Goal: Task Accomplishment & Management: Use online tool/utility

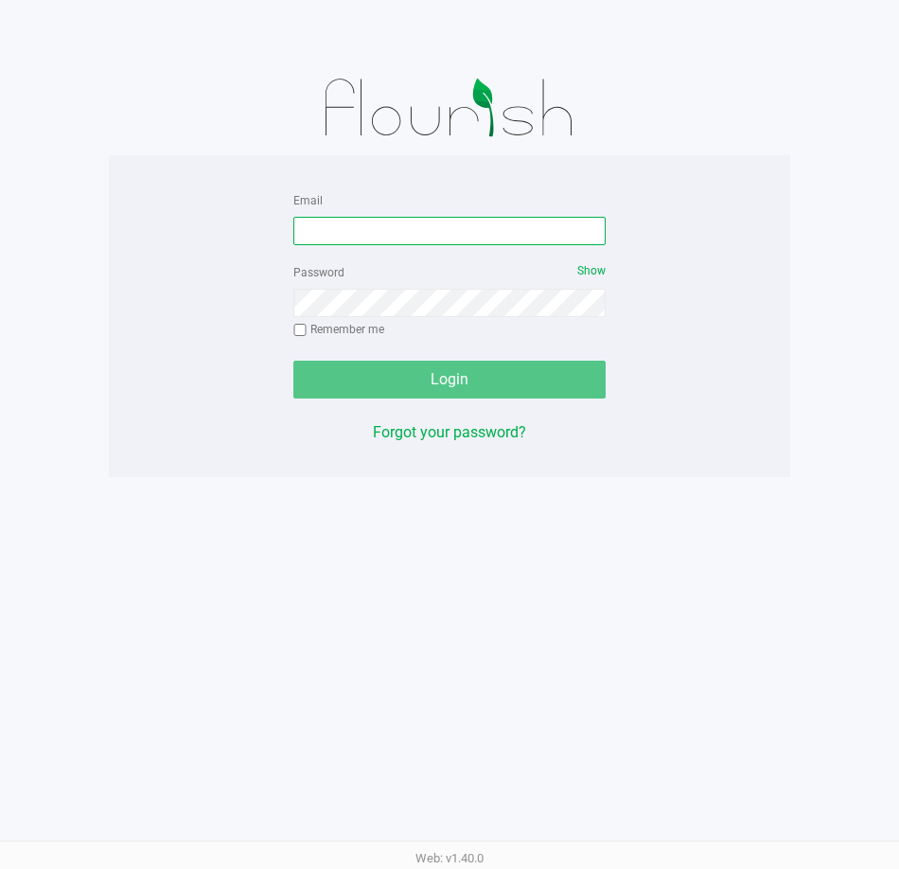
click at [400, 227] on input "Email" at bounding box center [449, 231] width 312 height 28
type input "[EMAIL_ADDRESS][DOMAIN_NAME]"
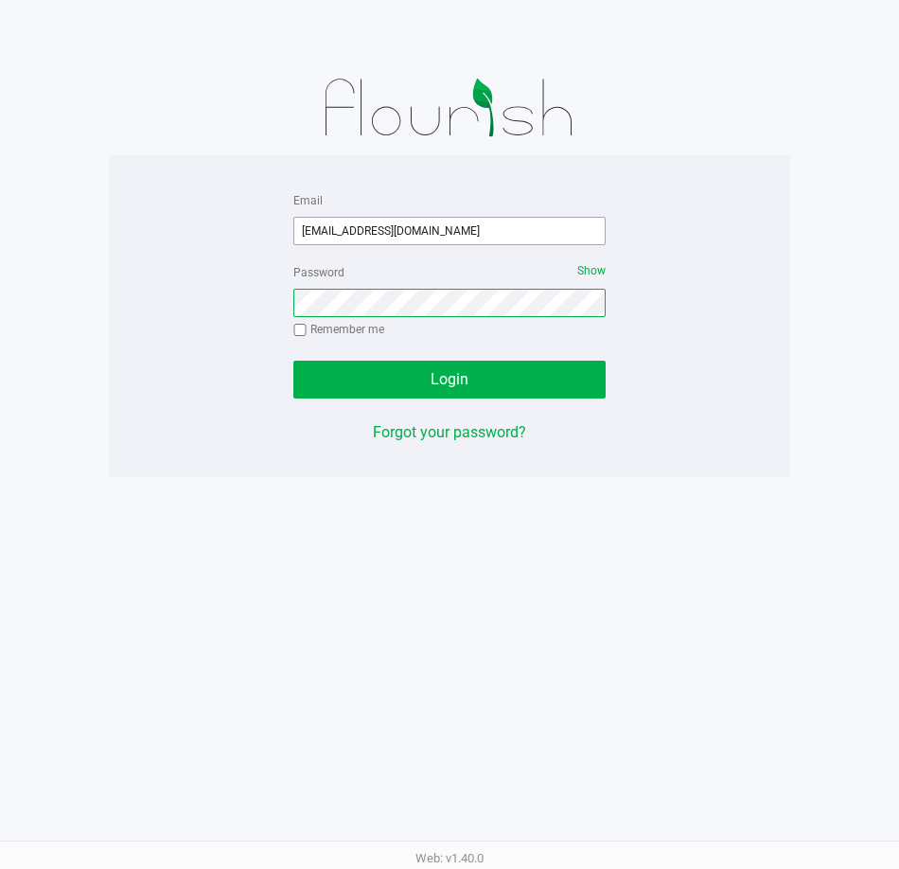
click at [293, 361] on button "Login" at bounding box center [449, 380] width 312 height 38
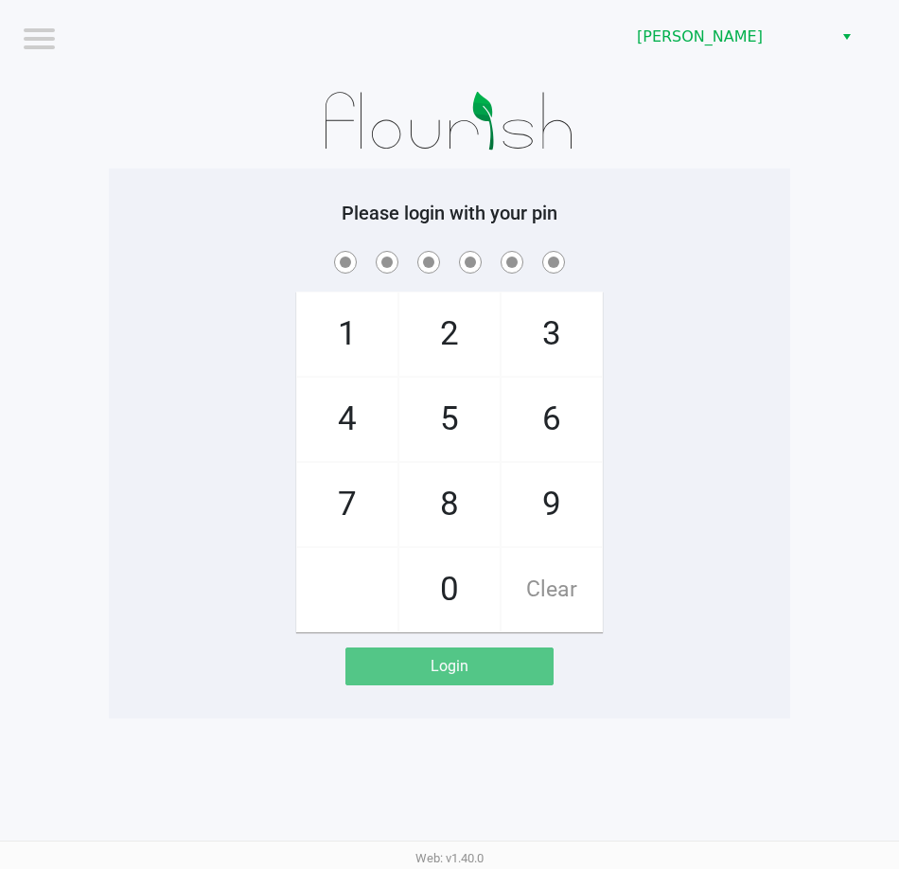
click at [670, 310] on div "1 4 7 2 5 8 0 3 6 9 Clear" at bounding box center [450, 439] width 682 height 385
checkbox input "true"
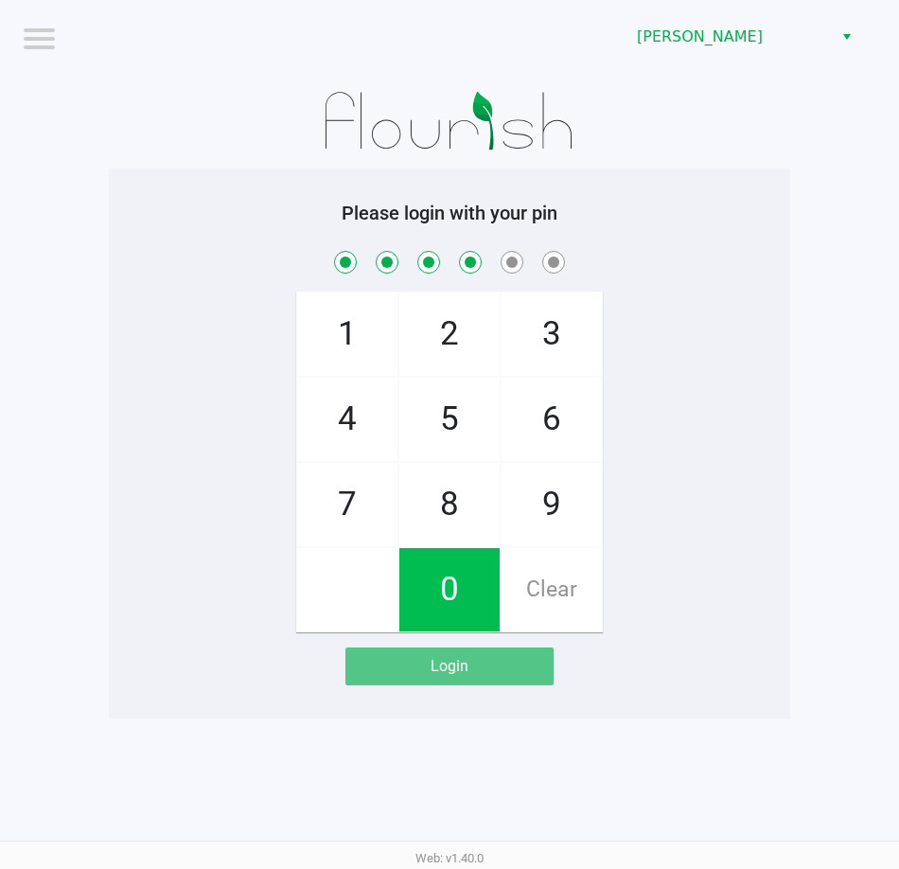
checkbox input "true"
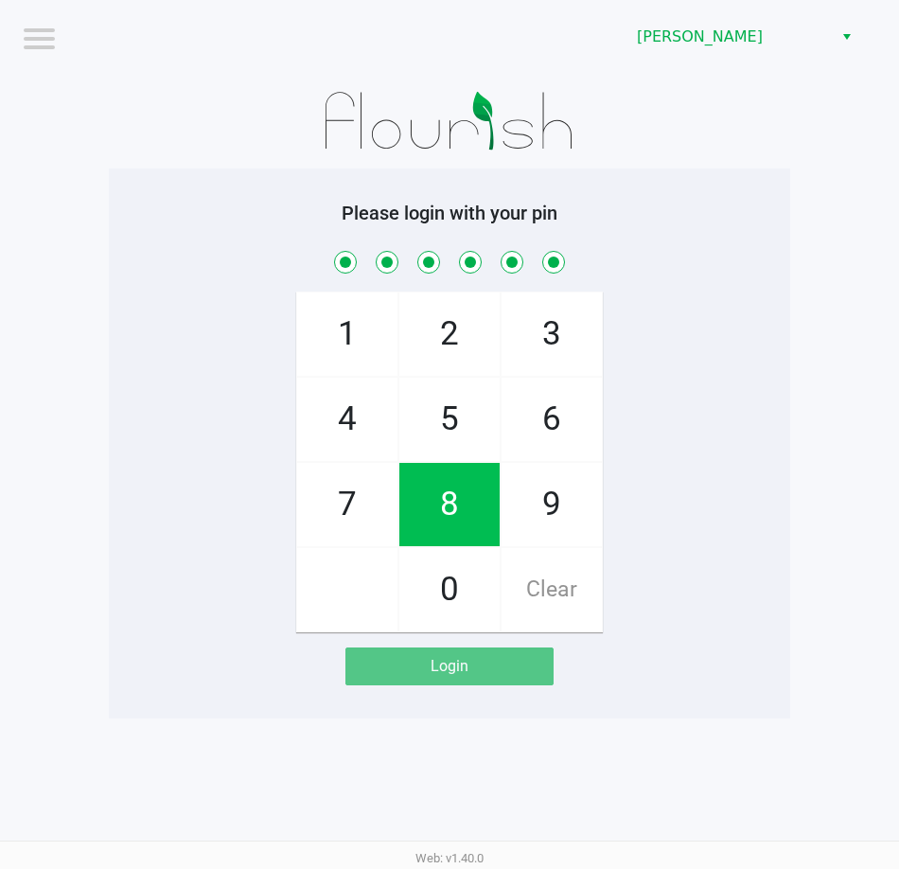
checkbox input "true"
